Goal: Transaction & Acquisition: Purchase product/service

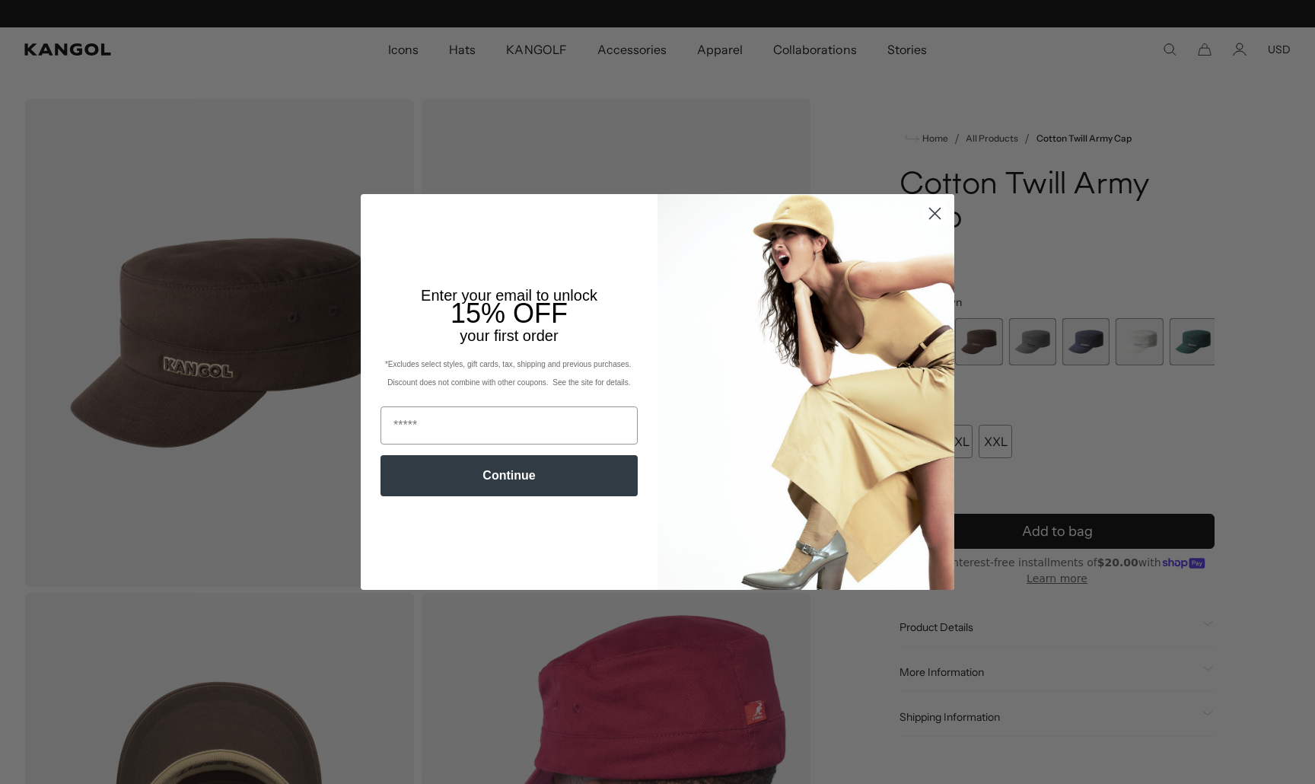
scroll to position [0, 313]
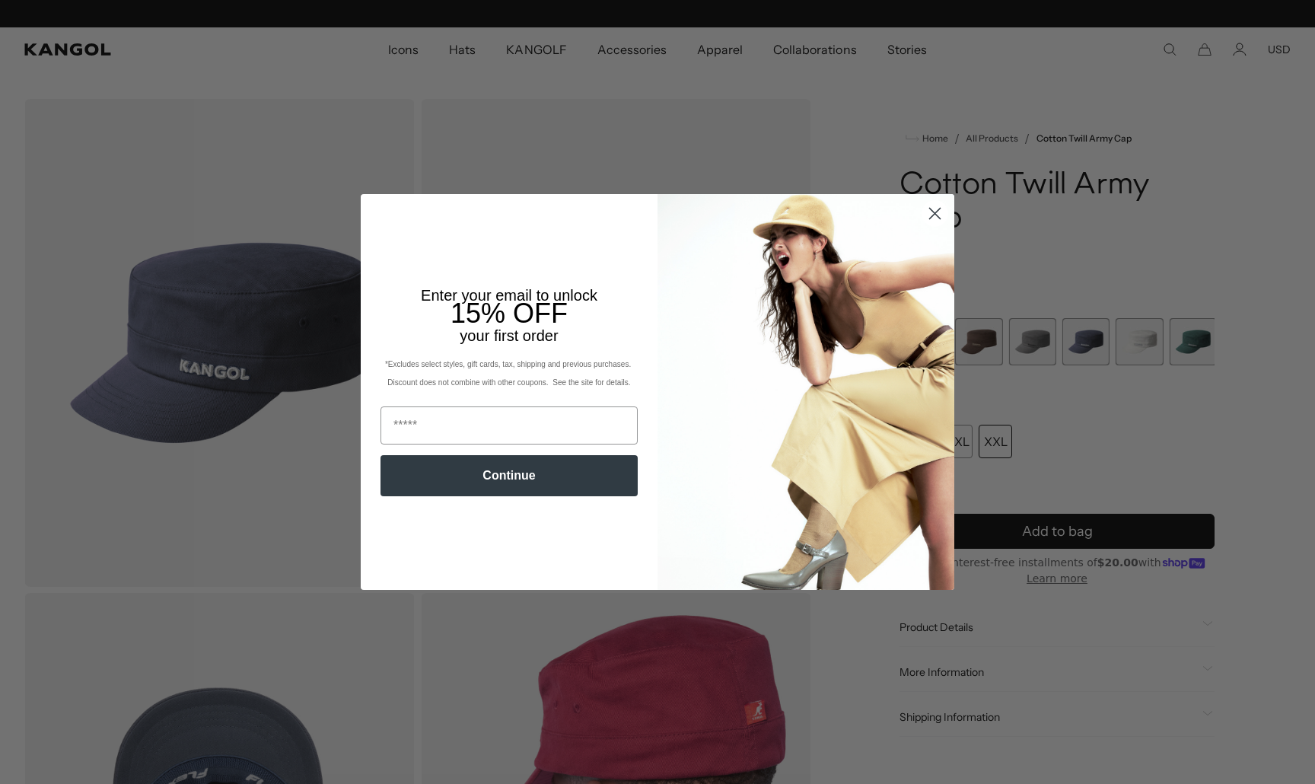
scroll to position [0, 313]
